Goal: Complete application form: Complete application form

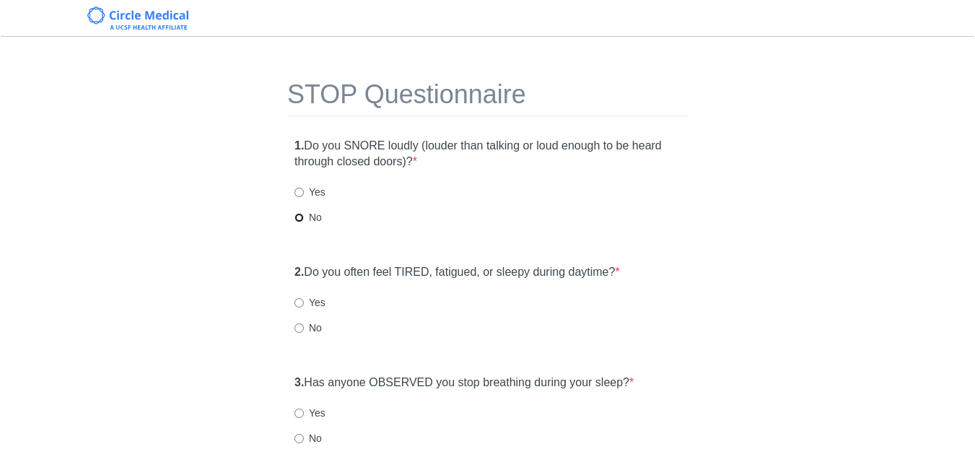
click at [299, 217] on input "No" at bounding box center [298, 217] width 9 height 9
radio input "true"
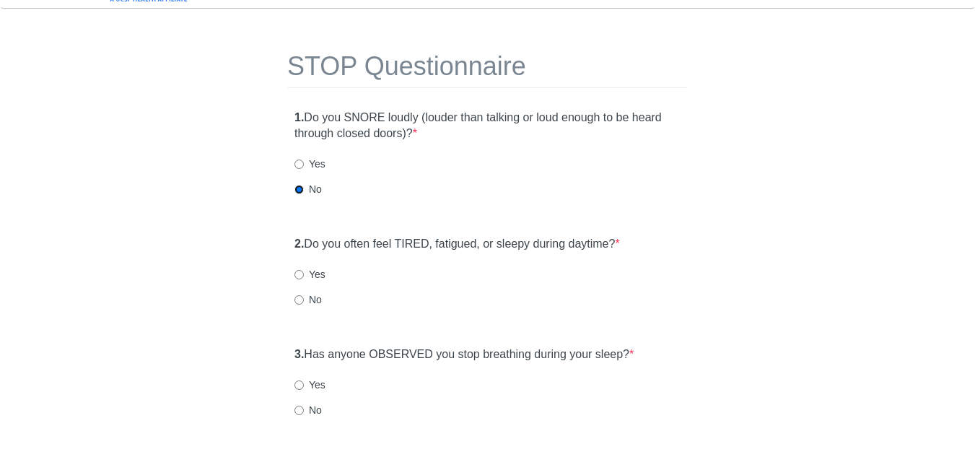
scroll to position [27, 0]
click at [298, 302] on input "No" at bounding box center [298, 300] width 9 height 9
radio input "true"
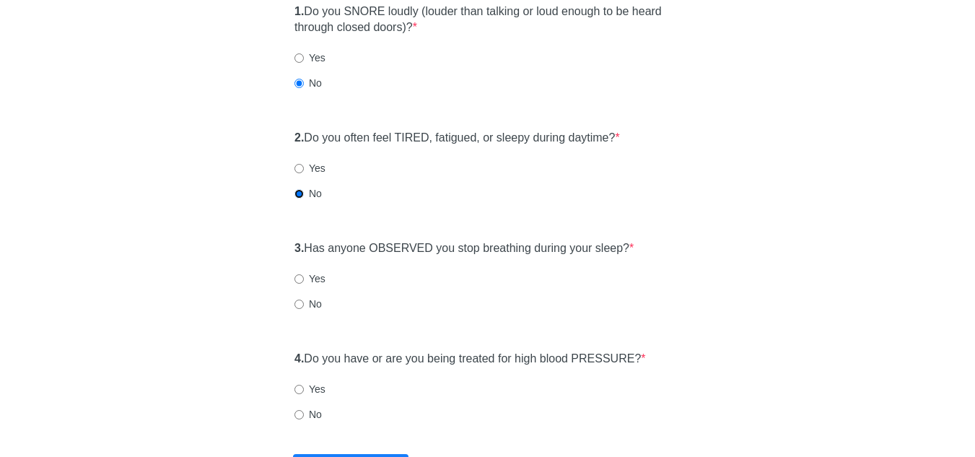
scroll to position [135, 0]
click at [300, 302] on input "No" at bounding box center [298, 303] width 9 height 9
radio input "true"
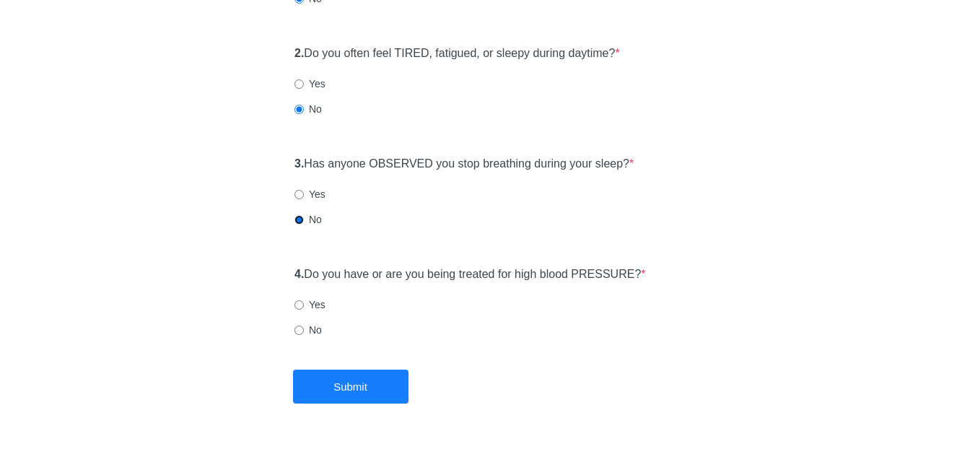
scroll to position [220, 0]
click at [295, 328] on input "No" at bounding box center [298, 328] width 9 height 9
radio input "true"
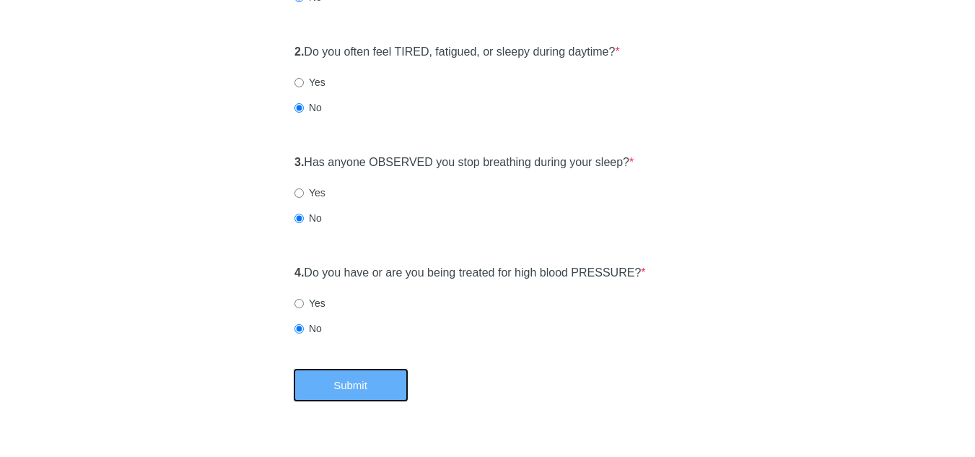
click at [331, 378] on button "Submit" at bounding box center [350, 385] width 115 height 34
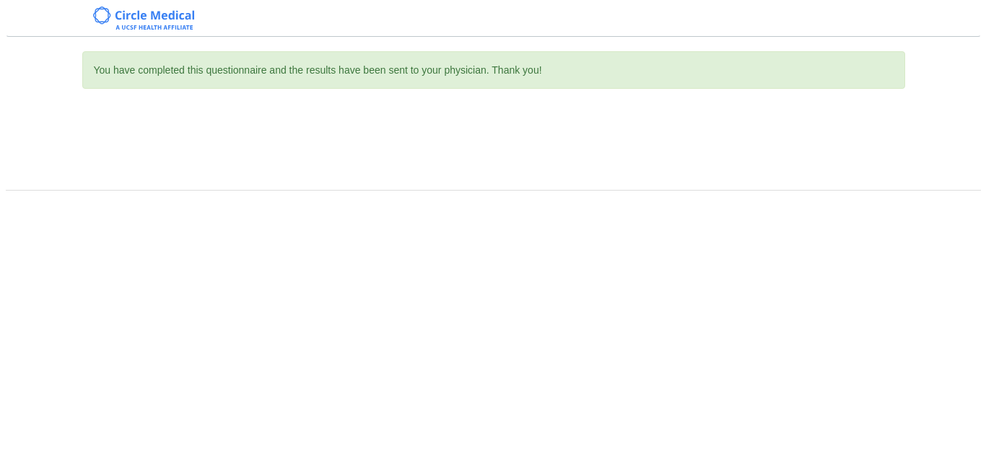
scroll to position [0, 0]
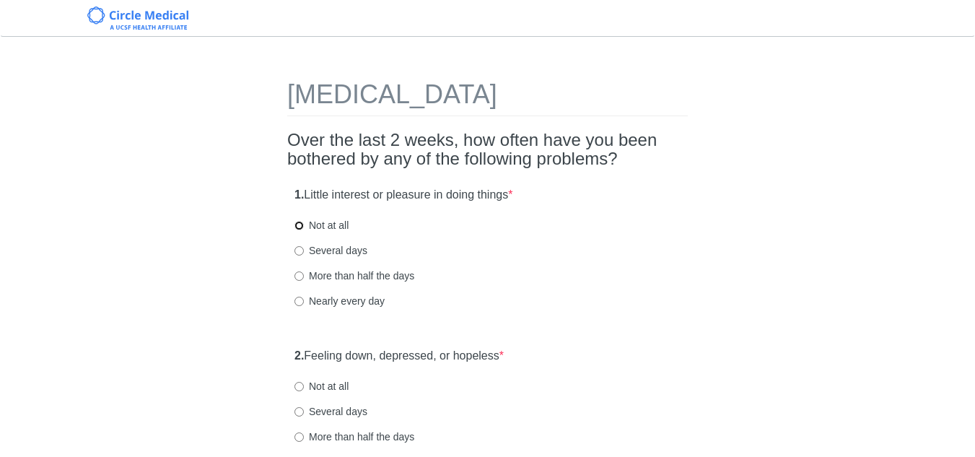
click at [302, 227] on input "Not at all" at bounding box center [298, 225] width 9 height 9
radio input "true"
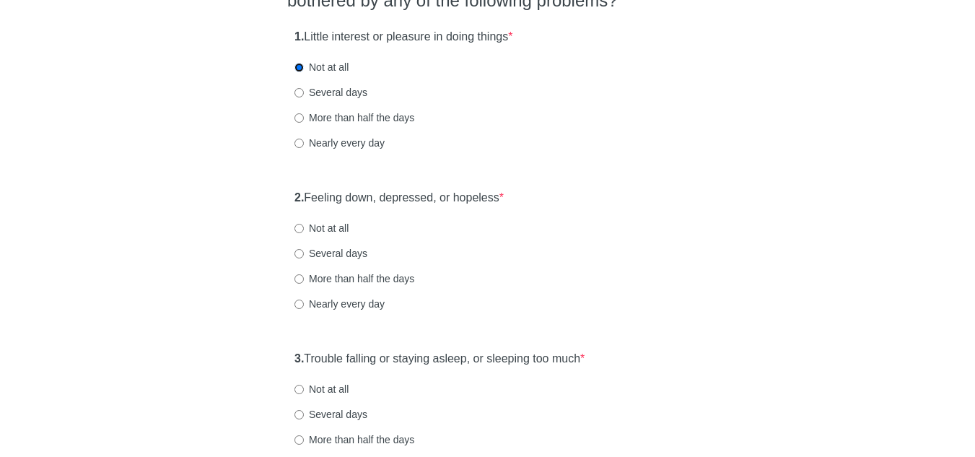
scroll to position [201, 0]
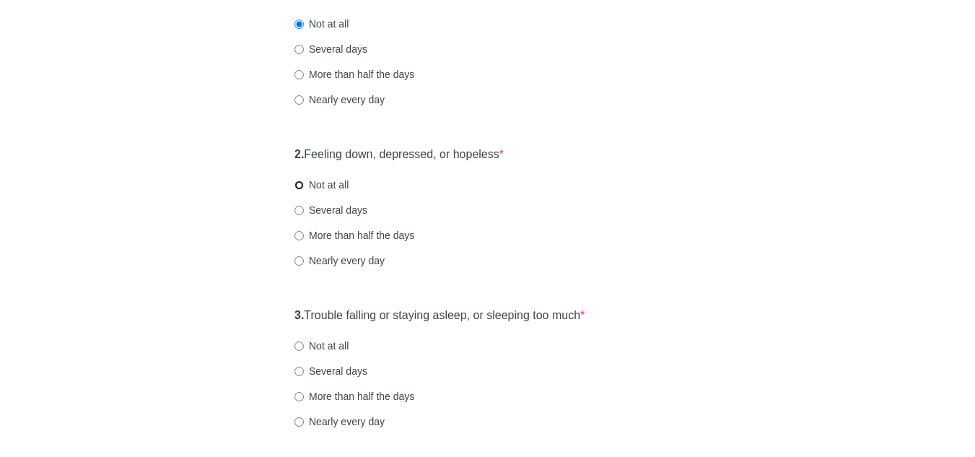
click at [299, 186] on input "Not at all" at bounding box center [298, 184] width 9 height 9
radio input "true"
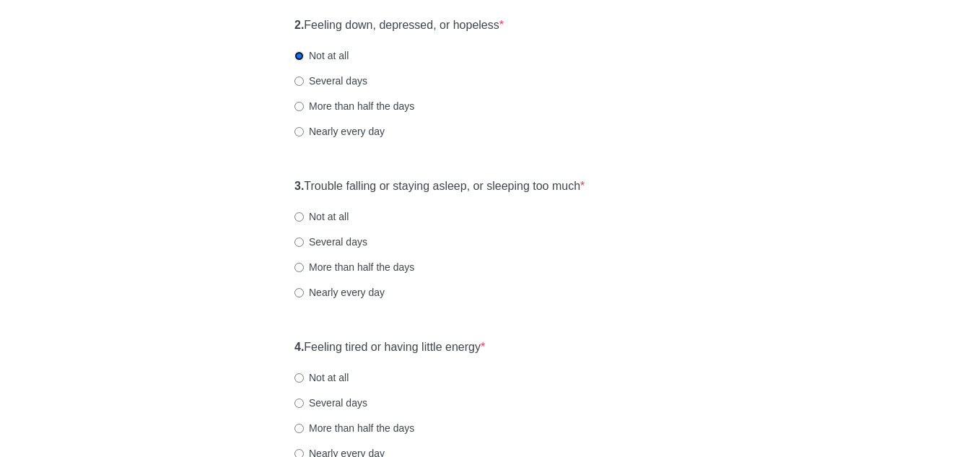
scroll to position [349, 0]
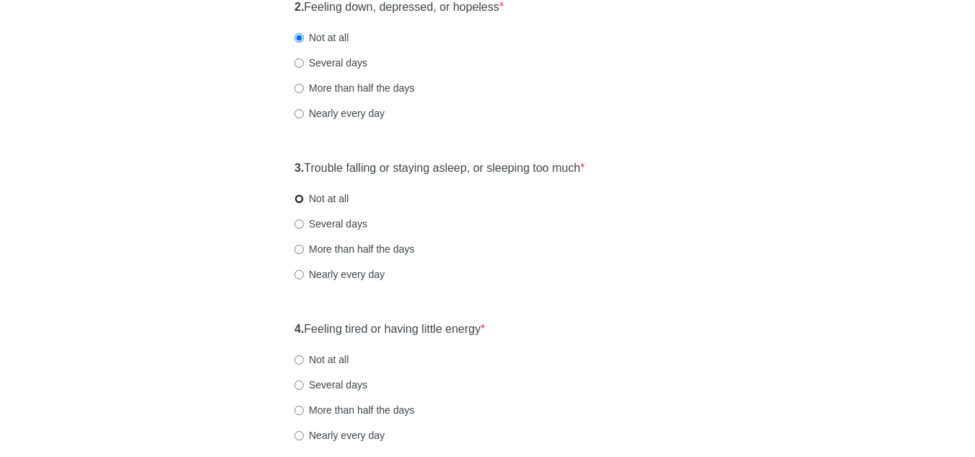
click at [297, 201] on input "Not at all" at bounding box center [298, 198] width 9 height 9
radio input "true"
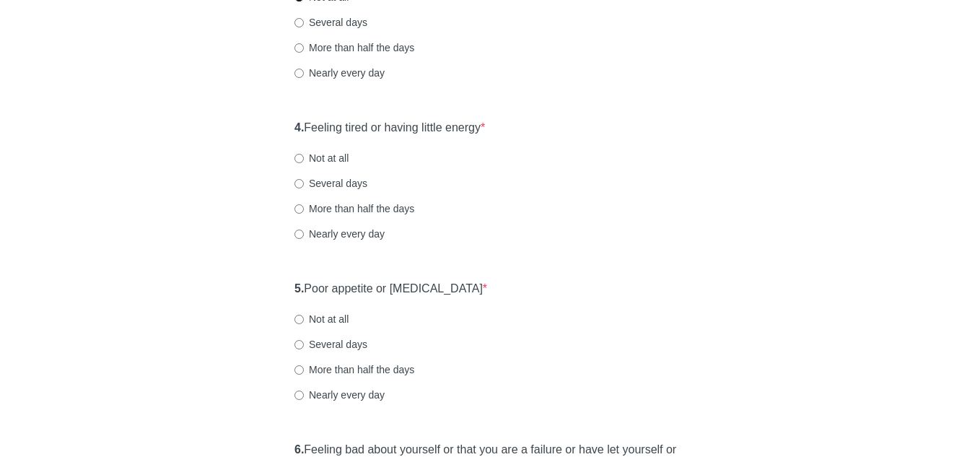
scroll to position [551, 0]
click at [300, 157] on input "Not at all" at bounding box center [298, 157] width 9 height 9
radio input "true"
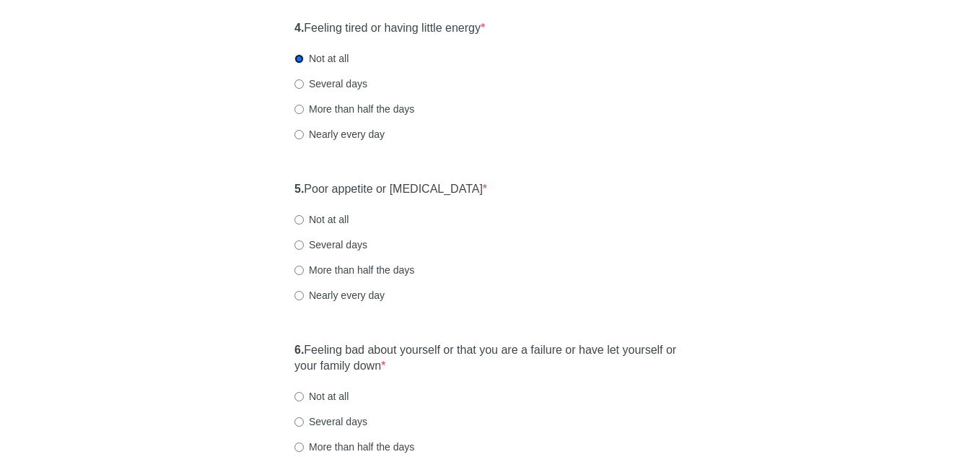
scroll to position [649, 0]
click at [297, 222] on input "Not at all" at bounding box center [298, 220] width 9 height 9
radio input "true"
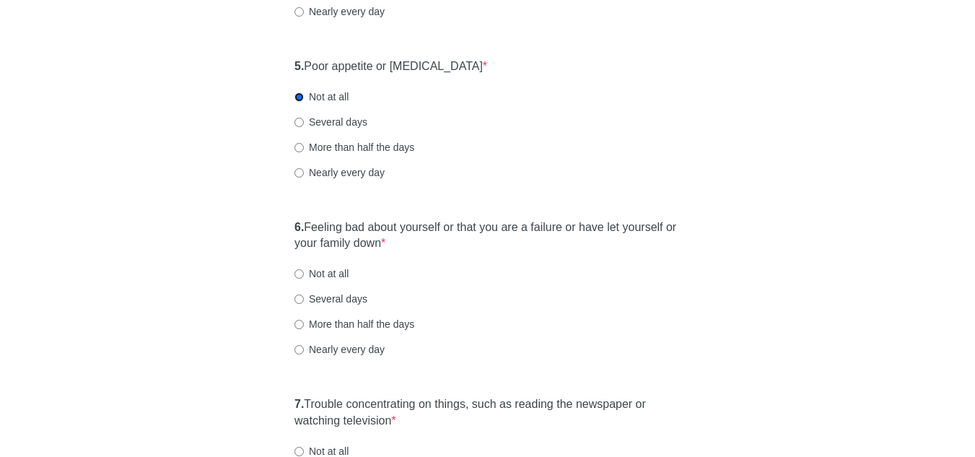
scroll to position [773, 0]
click at [297, 301] on input "Several days" at bounding box center [298, 298] width 9 height 9
radio input "true"
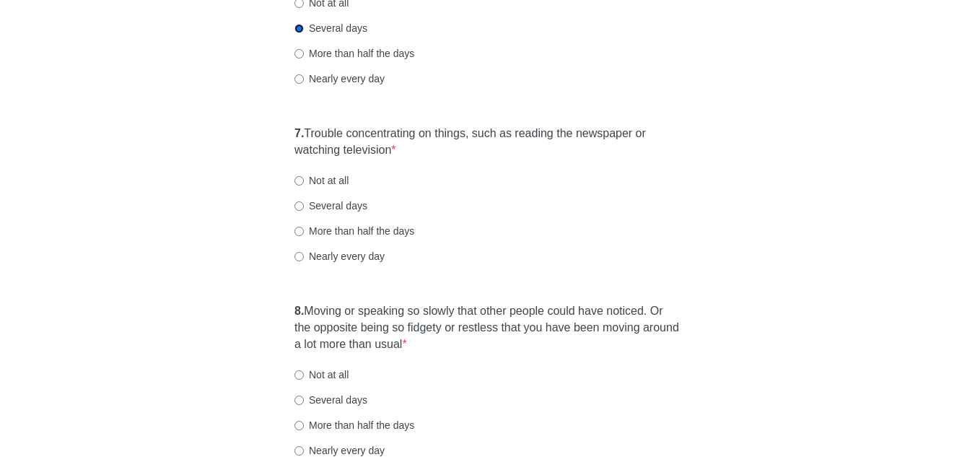
scroll to position [1044, 0]
click at [300, 181] on input "Not at all" at bounding box center [298, 179] width 9 height 9
radio input "true"
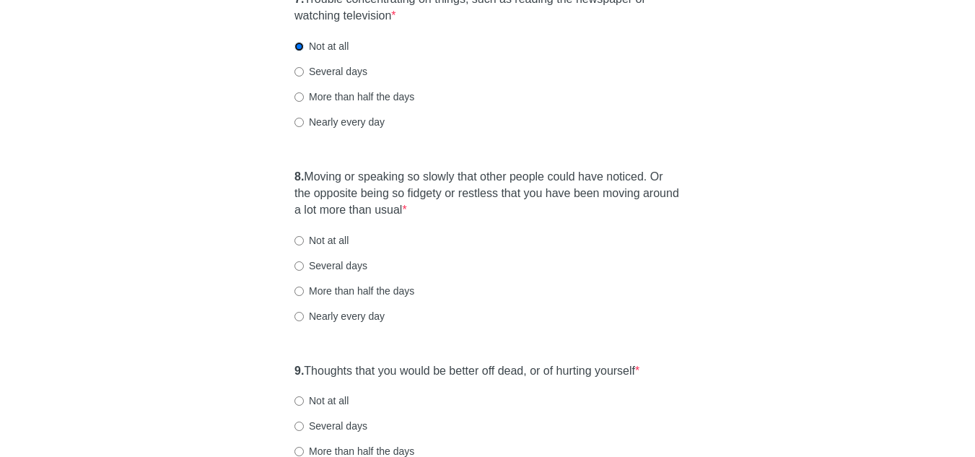
scroll to position [1178, 0]
click at [305, 242] on label "Not at all" at bounding box center [321, 239] width 54 height 14
click at [304, 242] on input "Not at all" at bounding box center [298, 239] width 9 height 9
radio input "true"
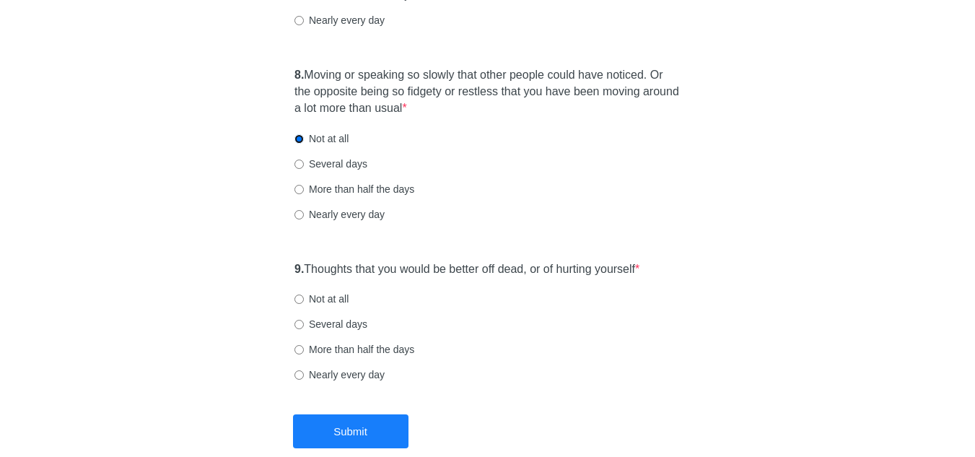
scroll to position [1278, 0]
click at [301, 299] on input "Not at all" at bounding box center [298, 299] width 9 height 9
radio input "true"
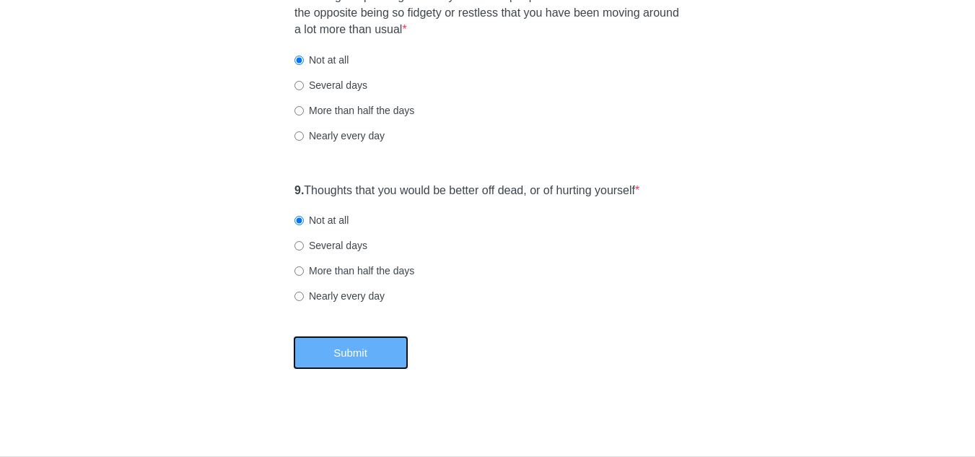
click at [368, 351] on button "Submit" at bounding box center [350, 353] width 115 height 34
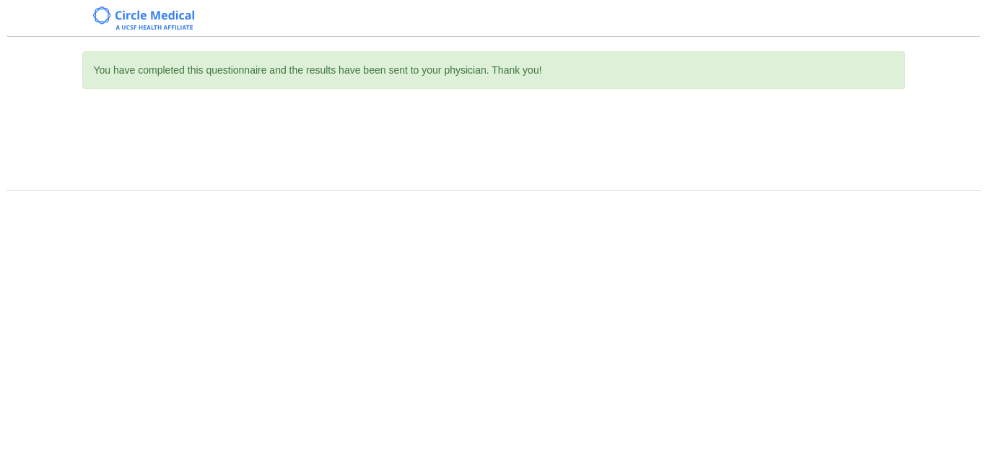
scroll to position [0, 0]
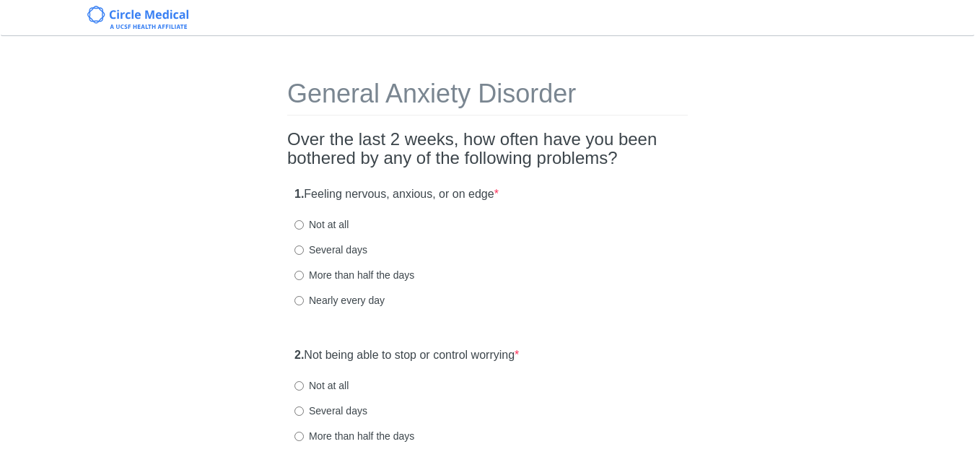
scroll to position [1, 0]
click at [299, 248] on input "Several days" at bounding box center [298, 249] width 9 height 9
radio input "true"
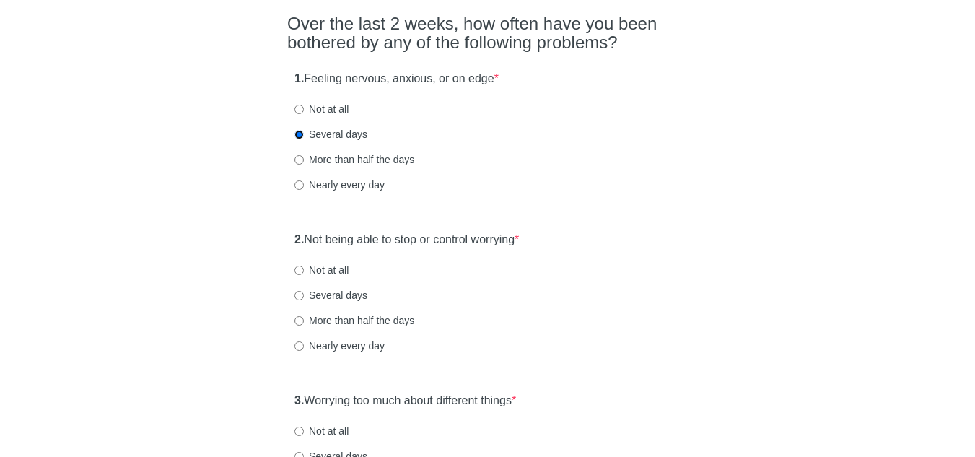
scroll to position [117, 0]
click at [300, 294] on input "Several days" at bounding box center [298, 294] width 9 height 9
radio input "true"
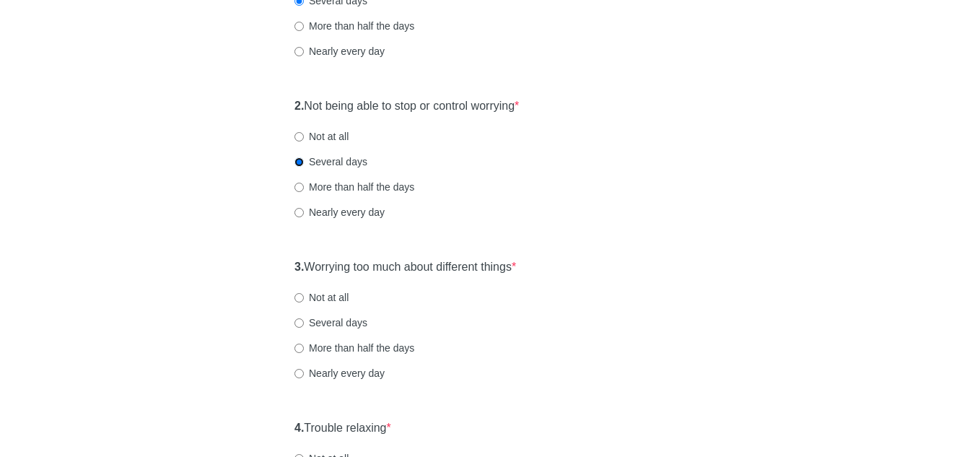
scroll to position [255, 0]
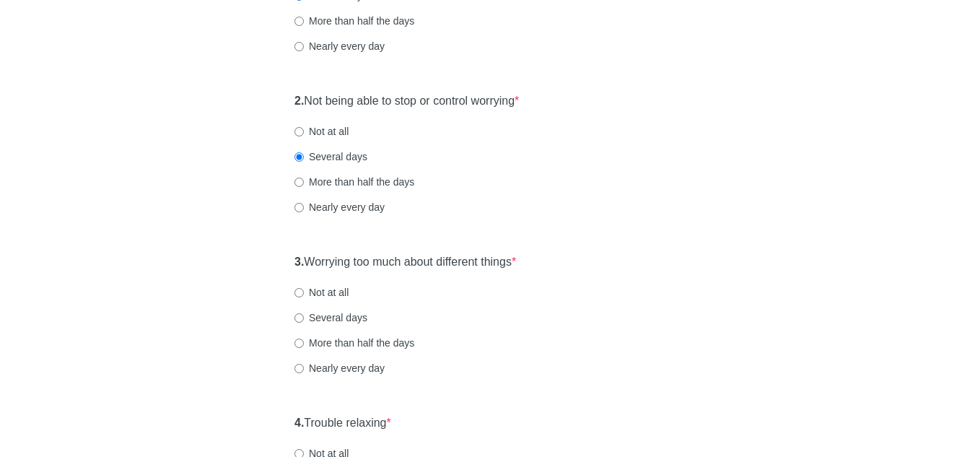
click at [306, 317] on label "Several days" at bounding box center [330, 317] width 73 height 14
click at [304, 317] on input "Several days" at bounding box center [298, 317] width 9 height 9
radio input "true"
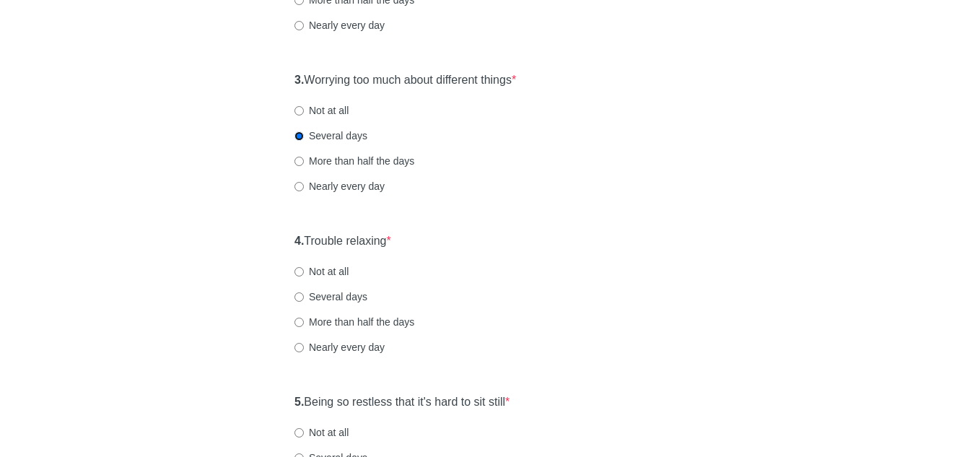
scroll to position [442, 0]
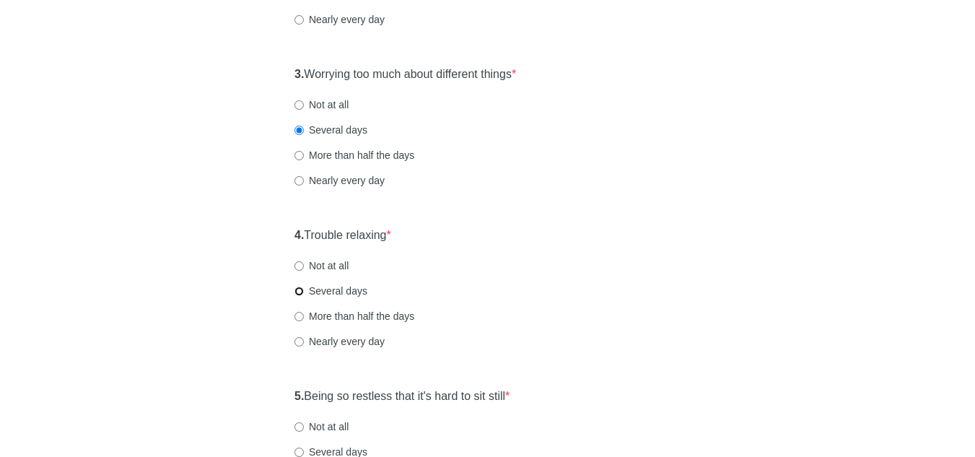
click at [302, 289] on input "Several days" at bounding box center [298, 291] width 9 height 9
radio input "true"
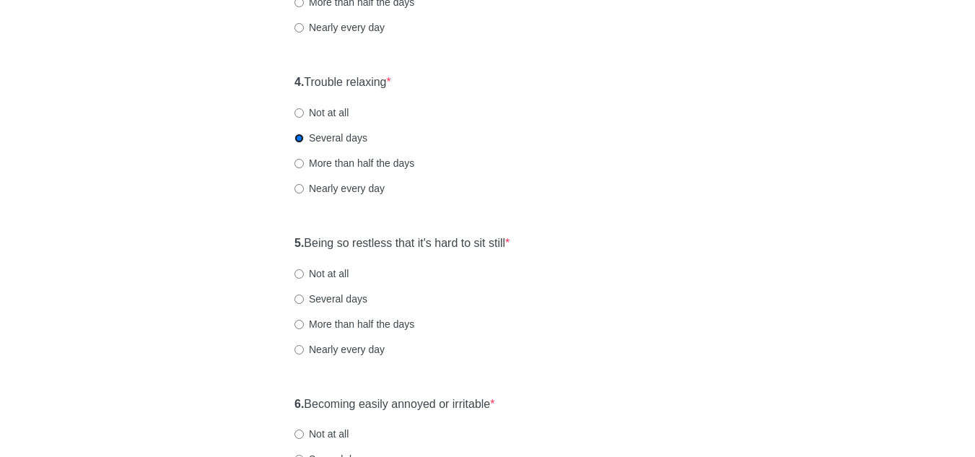
scroll to position [627, 0]
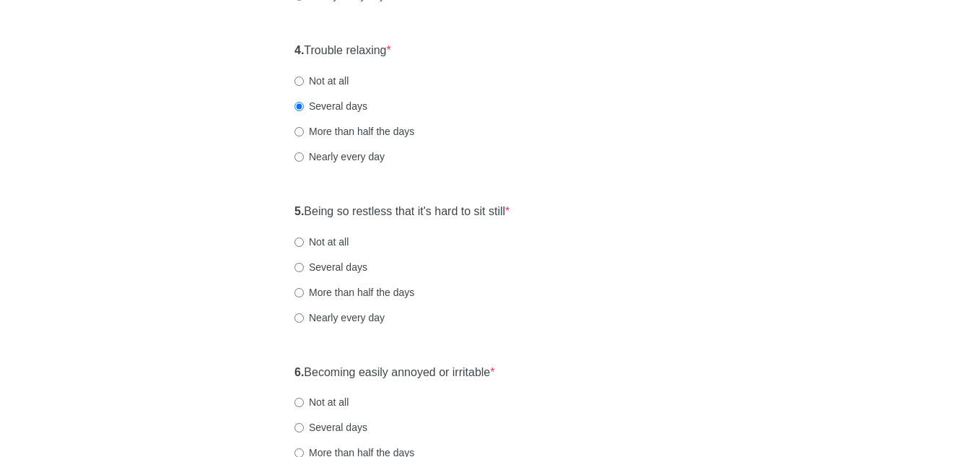
click at [307, 239] on label "Not at all" at bounding box center [321, 242] width 54 height 14
click at [304, 239] on input "Not at all" at bounding box center [298, 241] width 9 height 9
radio input "true"
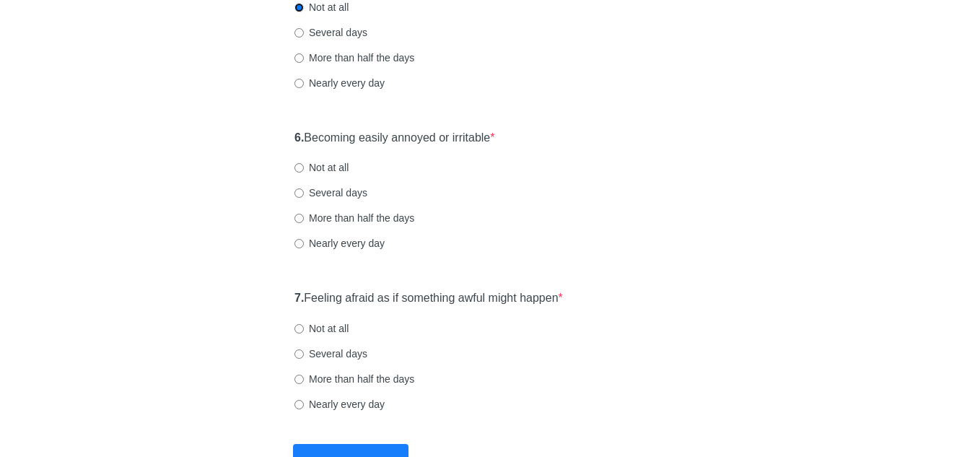
scroll to position [861, 0]
click at [299, 170] on input "Not at all" at bounding box center [298, 168] width 9 height 9
radio input "true"
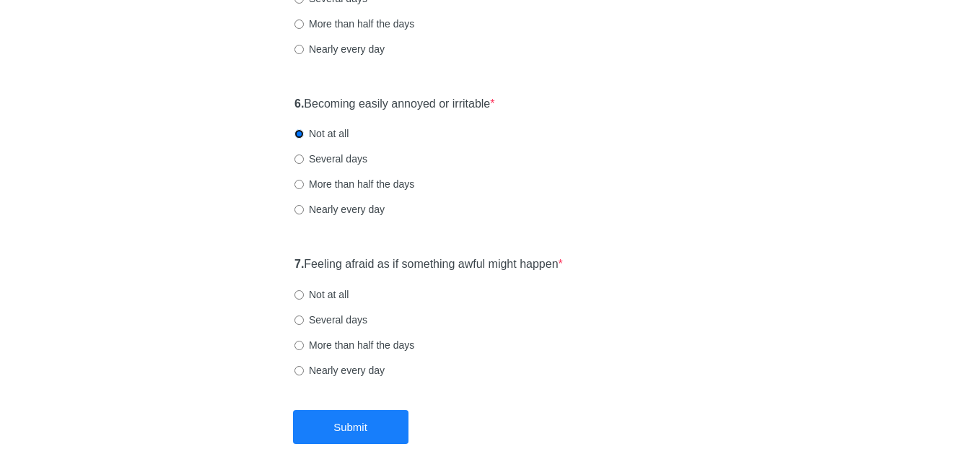
scroll to position [923, 0]
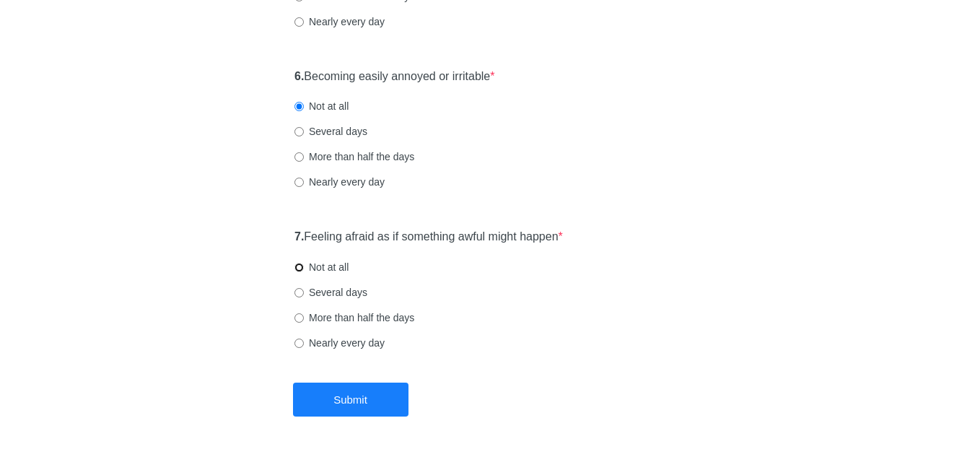
click at [295, 266] on input "Not at all" at bounding box center [298, 267] width 9 height 9
radio input "true"
click at [340, 399] on button "Submit" at bounding box center [350, 399] width 115 height 34
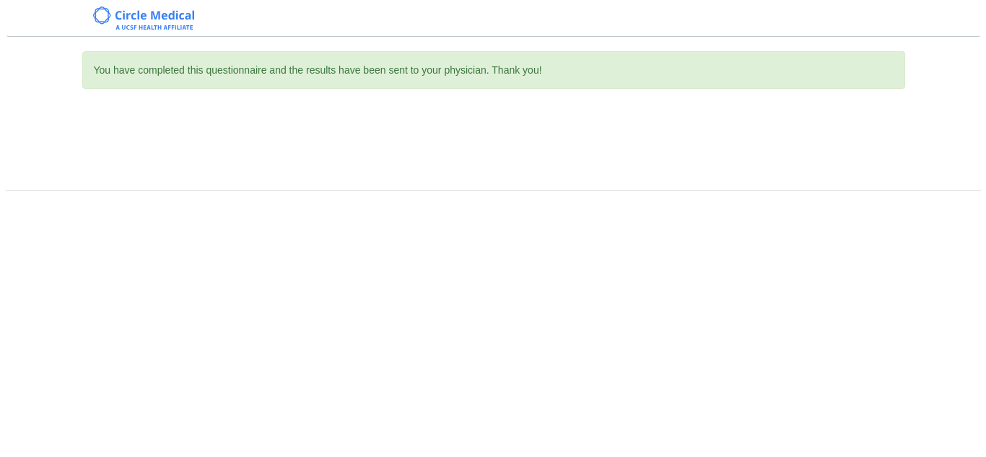
scroll to position [0, 0]
